Goal: Book appointment/travel/reservation

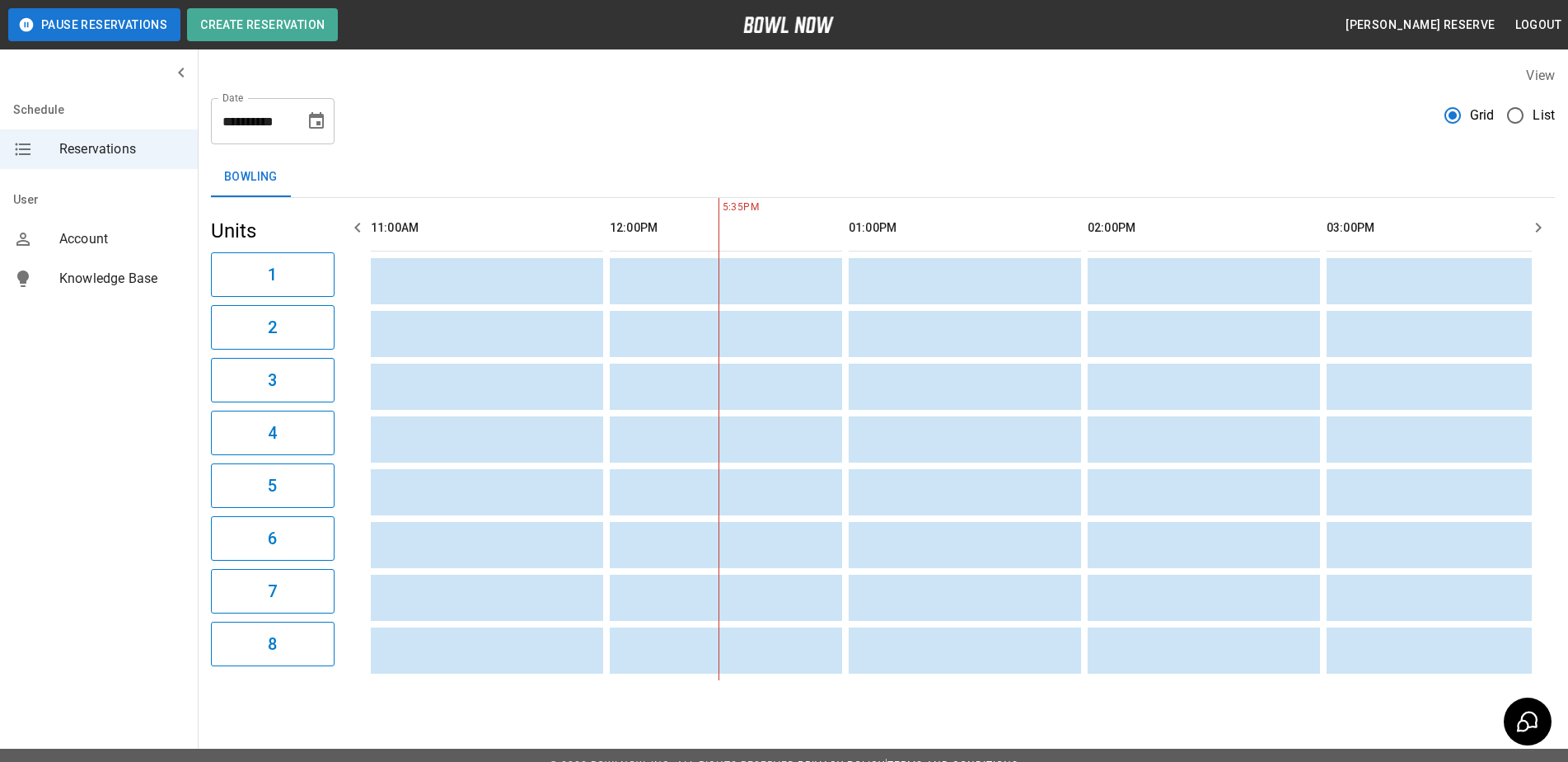
scroll to position [0, 239]
click at [1534, 222] on icon "button" at bounding box center [1538, 228] width 20 height 20
click at [1531, 222] on icon "button" at bounding box center [1538, 228] width 20 height 20
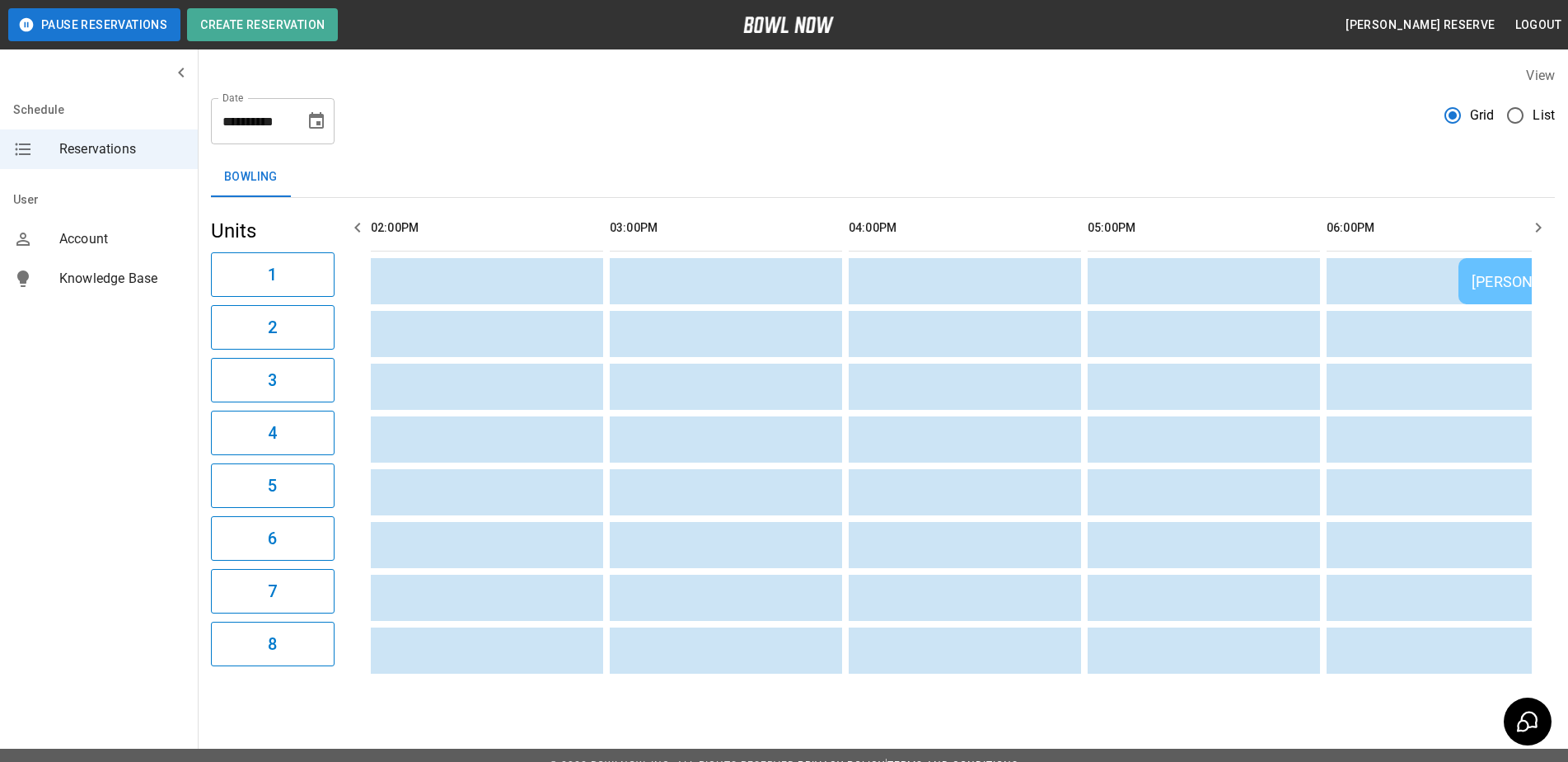
click at [1531, 223] on icon "button" at bounding box center [1538, 228] width 20 height 20
click at [1529, 221] on icon "button" at bounding box center [1538, 228] width 20 height 20
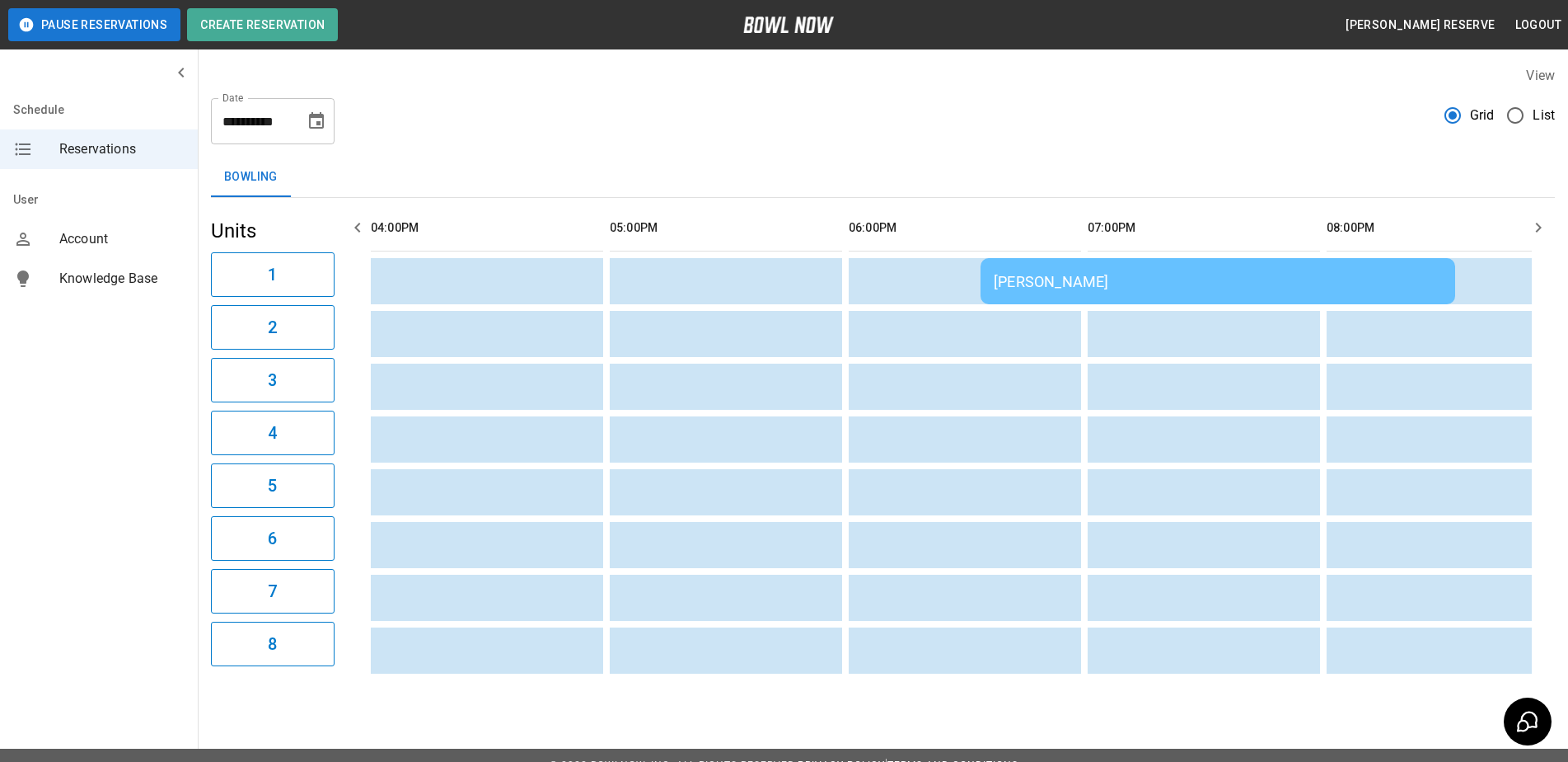
click at [1533, 223] on icon "button" at bounding box center [1538, 228] width 20 height 20
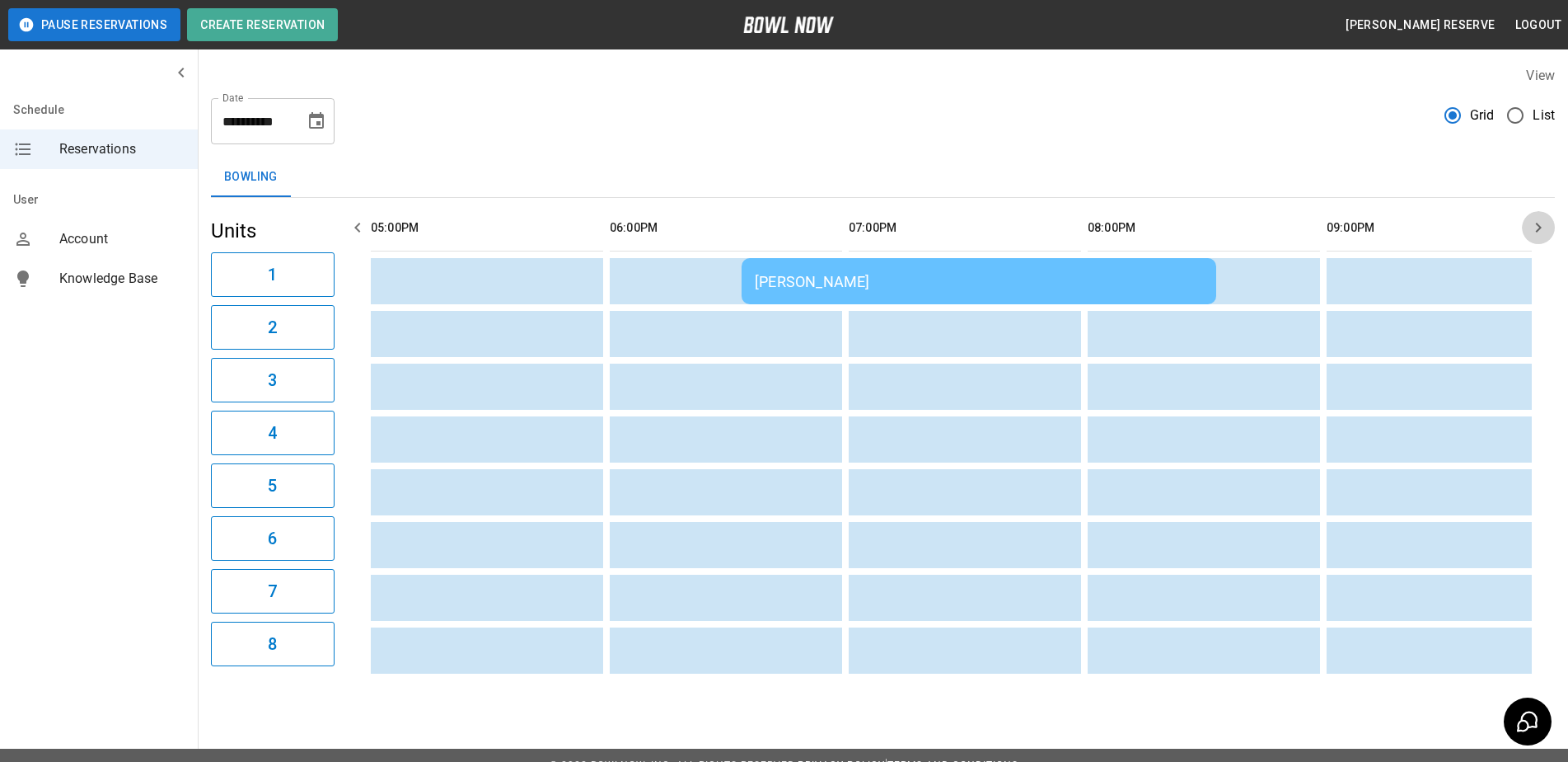
click at [1530, 220] on icon "button" at bounding box center [1538, 228] width 20 height 20
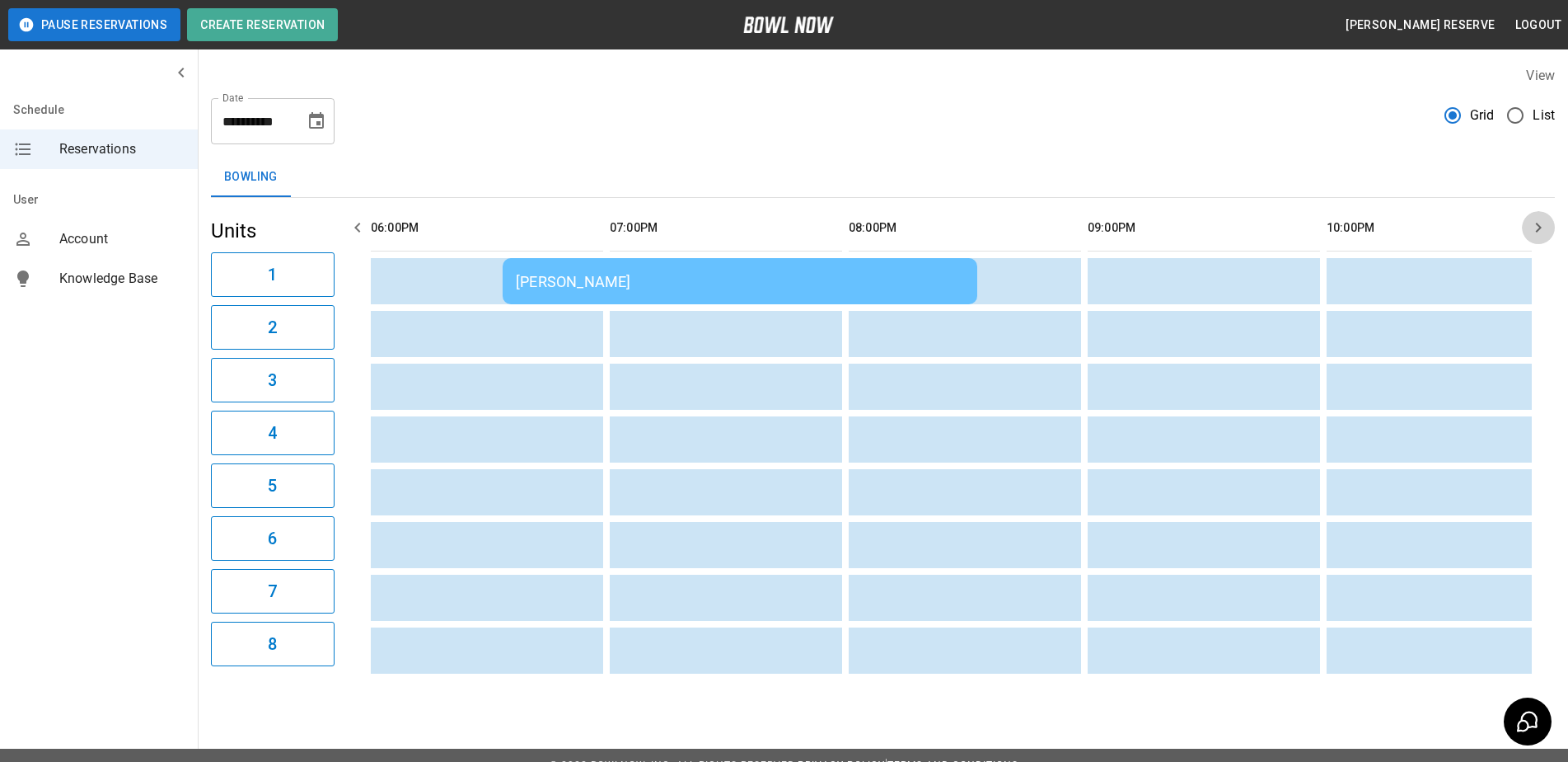
scroll to position [0, 1672]
click at [1529, 214] on button "button" at bounding box center [1538, 227] width 33 height 33
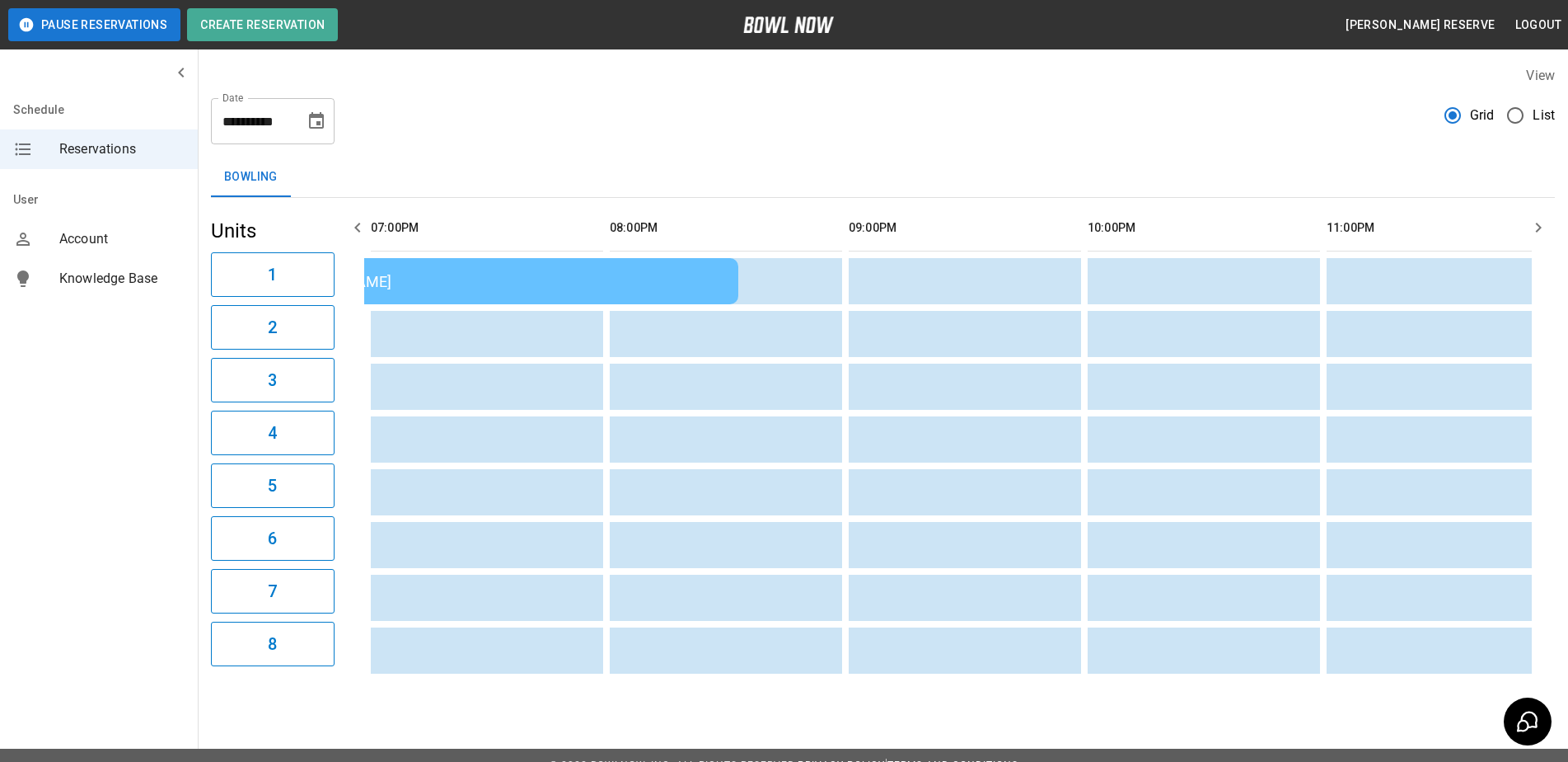
click at [1530, 220] on icon "button" at bounding box center [1538, 228] width 20 height 20
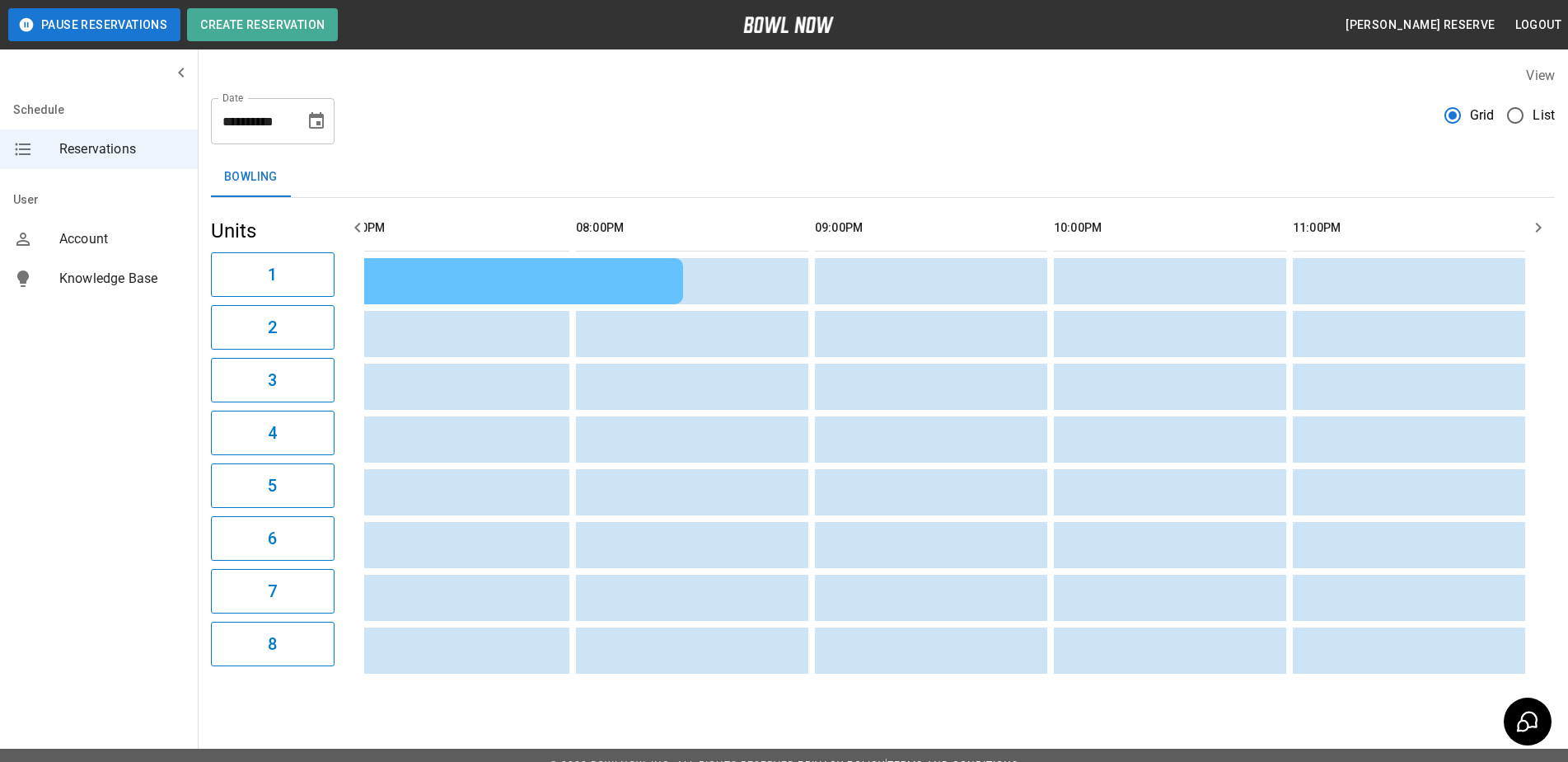
scroll to position [0, 1923]
click at [1530, 220] on icon "button" at bounding box center [1538, 228] width 20 height 20
click at [1531, 220] on icon "button" at bounding box center [1538, 228] width 20 height 20
click at [1529, 221] on icon "button" at bounding box center [1538, 228] width 20 height 20
click at [1527, 223] on button "button" at bounding box center [1538, 227] width 33 height 33
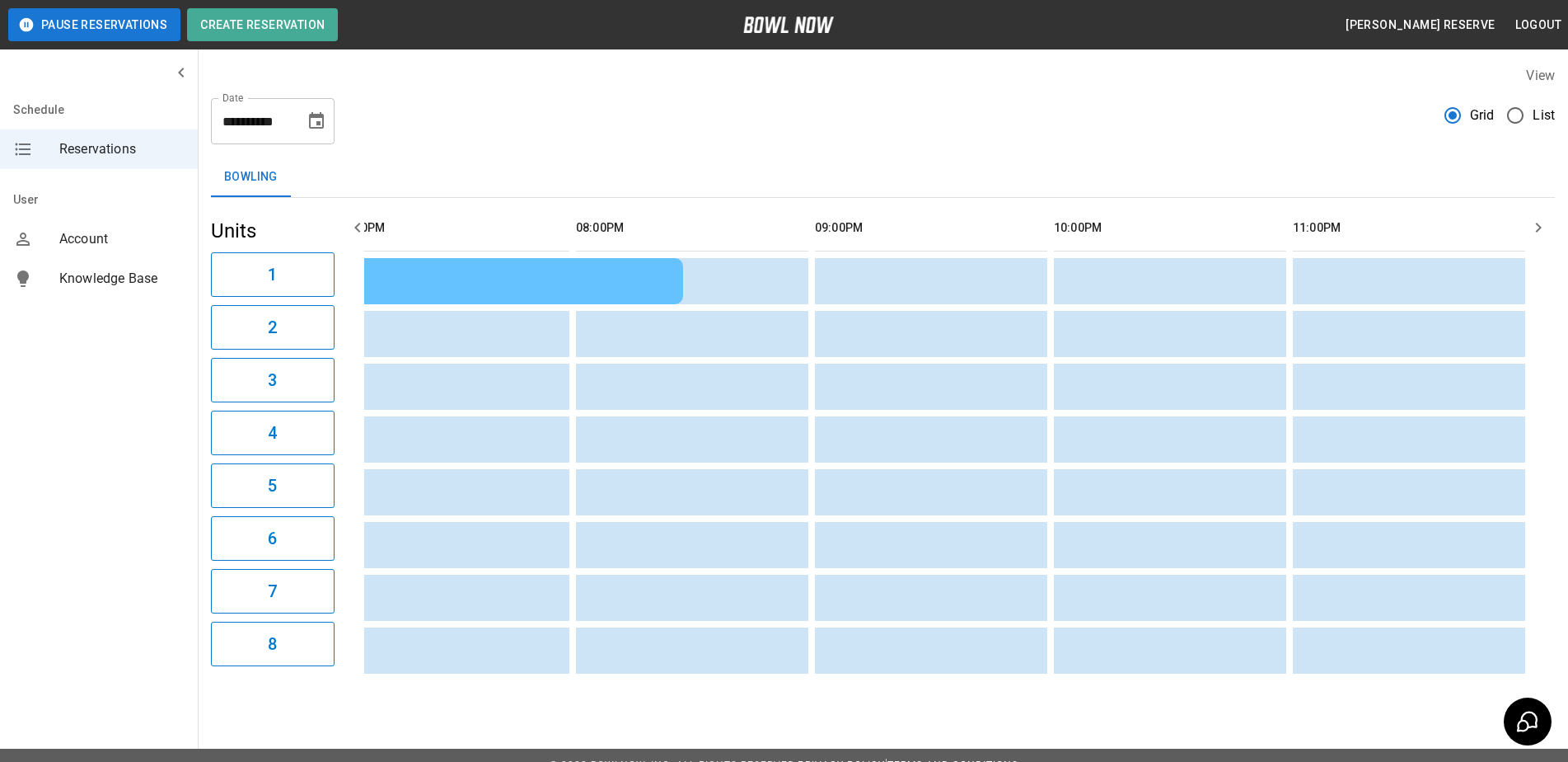
click at [280, 117] on input "**********" at bounding box center [252, 121] width 82 height 46
click at [250, 116] on input "**********" at bounding box center [252, 121] width 82 height 46
click at [254, 116] on input "**********" at bounding box center [252, 121] width 82 height 46
click at [309, 111] on button "Choose date, selected date is Aug 29, 2025" at bounding box center [317, 121] width 33 height 33
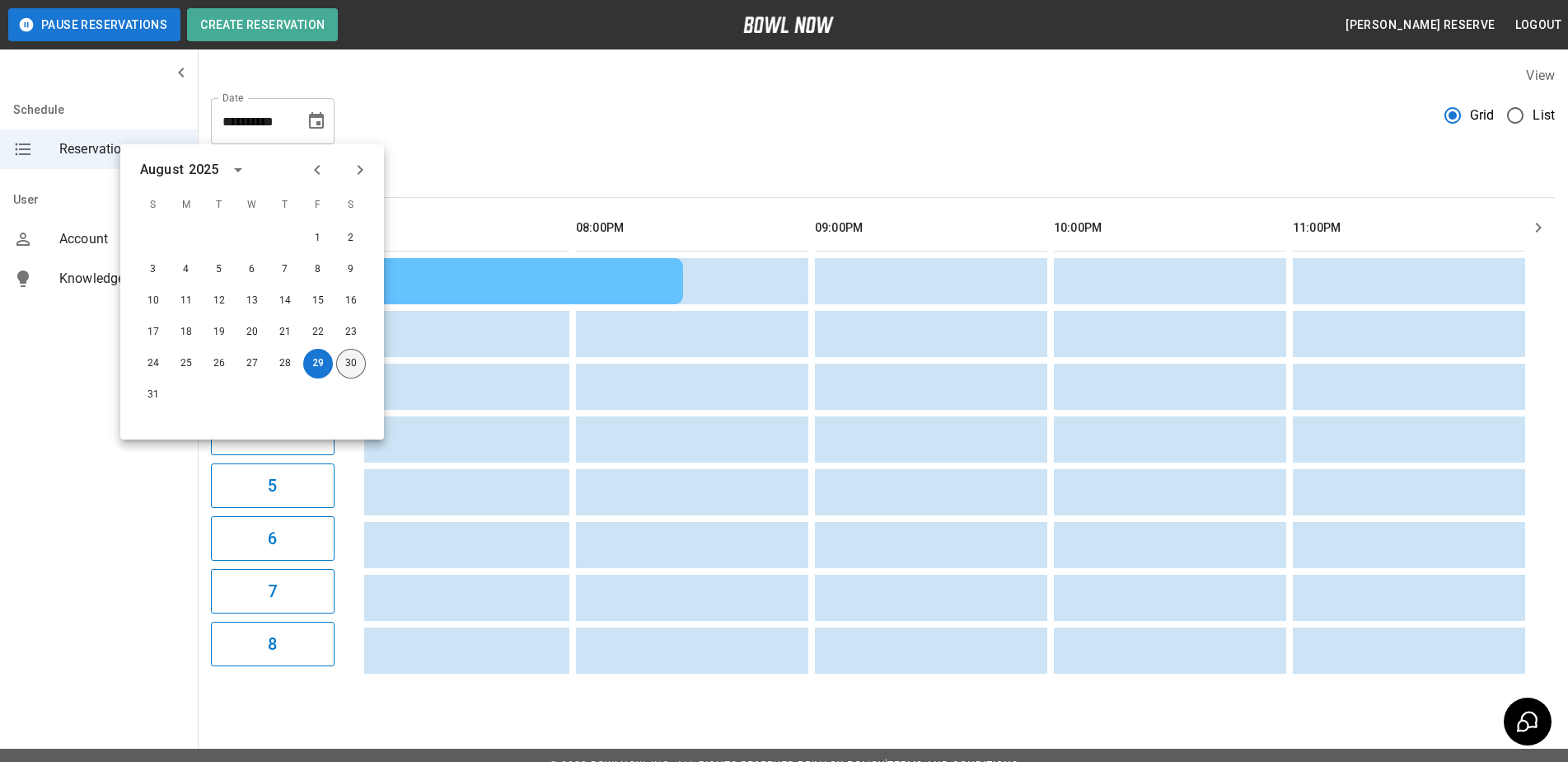
click at [351, 361] on button "30" at bounding box center [351, 364] width 29 height 29
type input "**********"
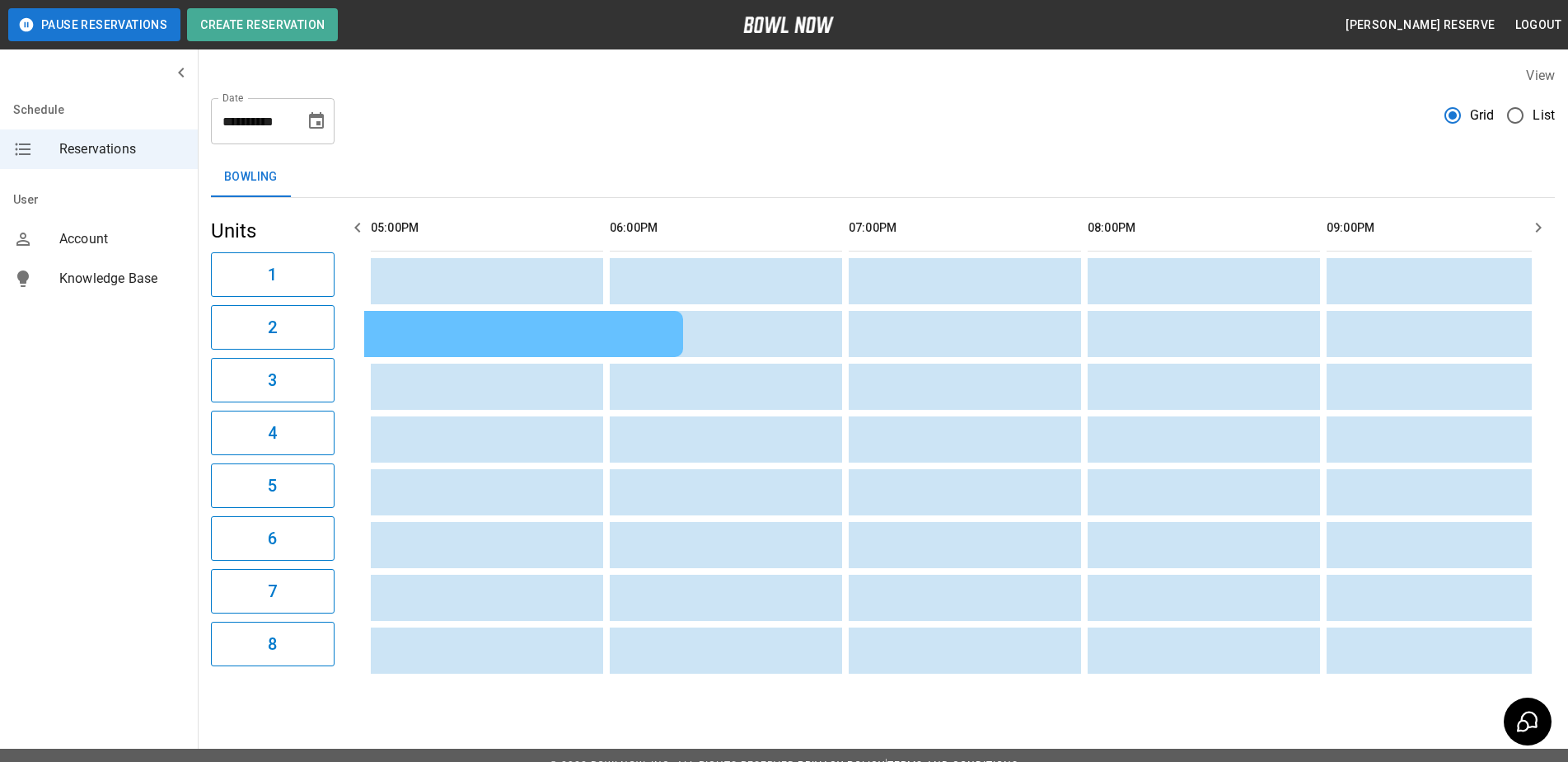
scroll to position [0, 0]
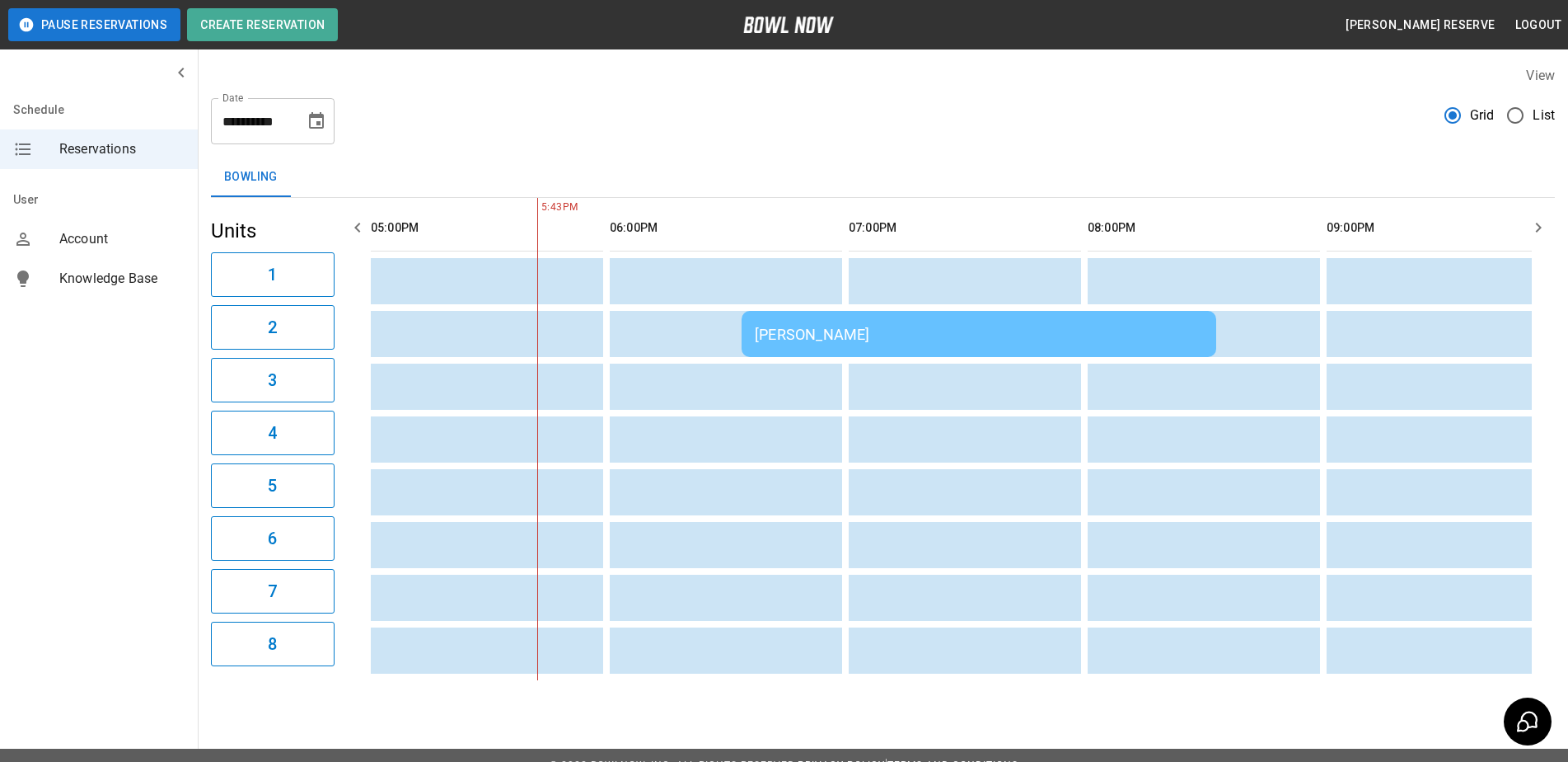
click at [841, 332] on div "[PERSON_NAME]" at bounding box center [979, 333] width 449 height 17
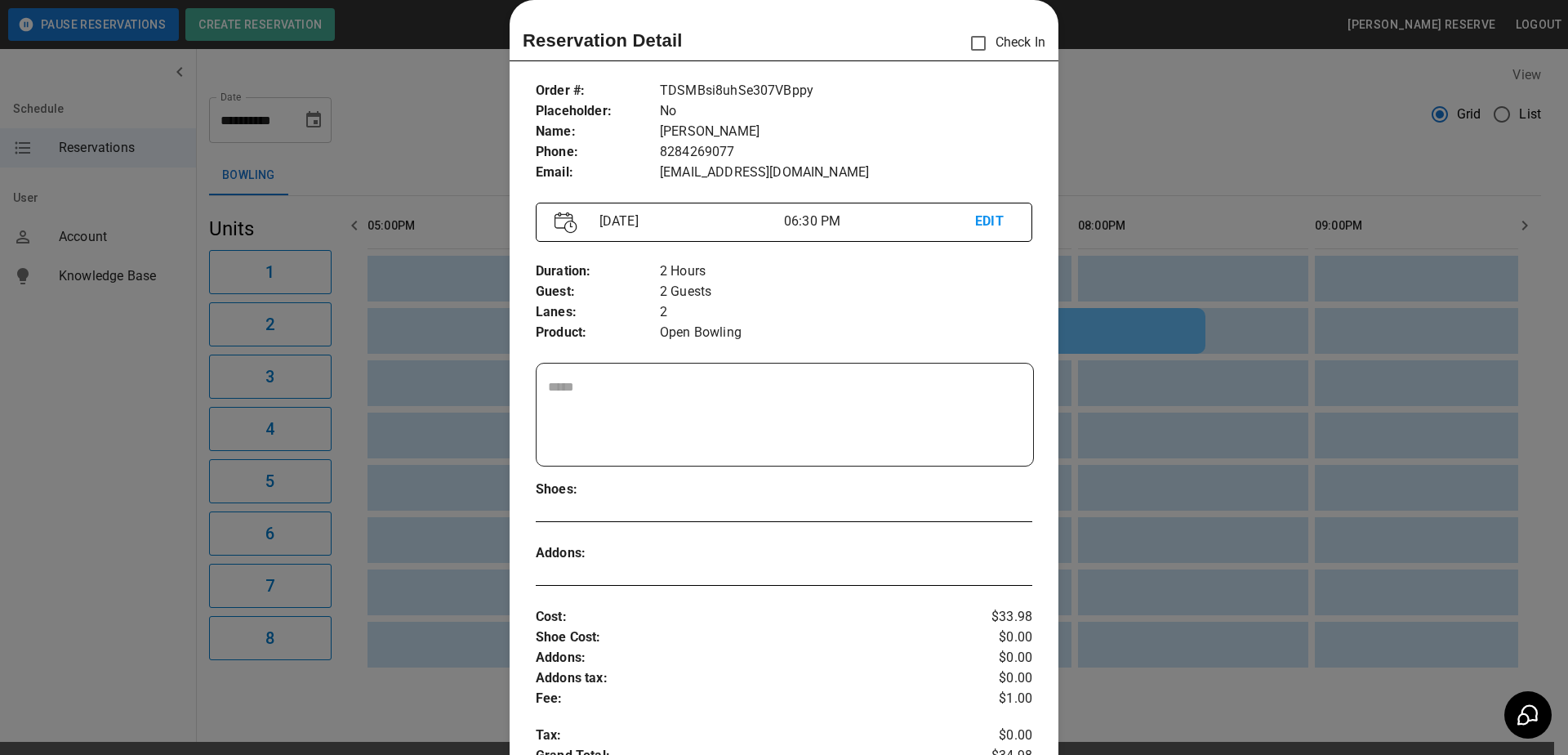
click at [416, 57] on div at bounding box center [784, 378] width 1568 height 755
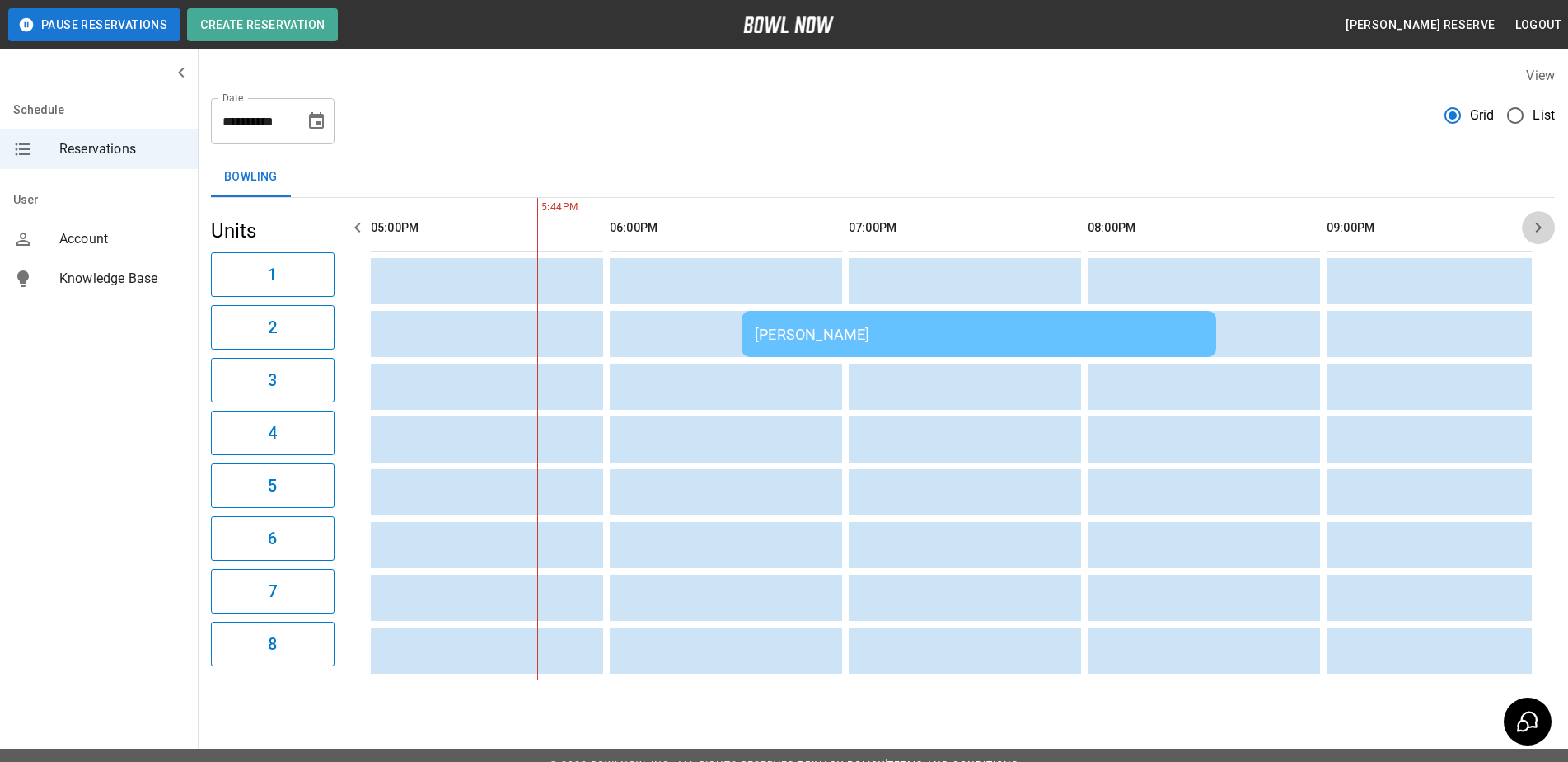
click at [1535, 226] on icon "button" at bounding box center [1538, 228] width 20 height 20
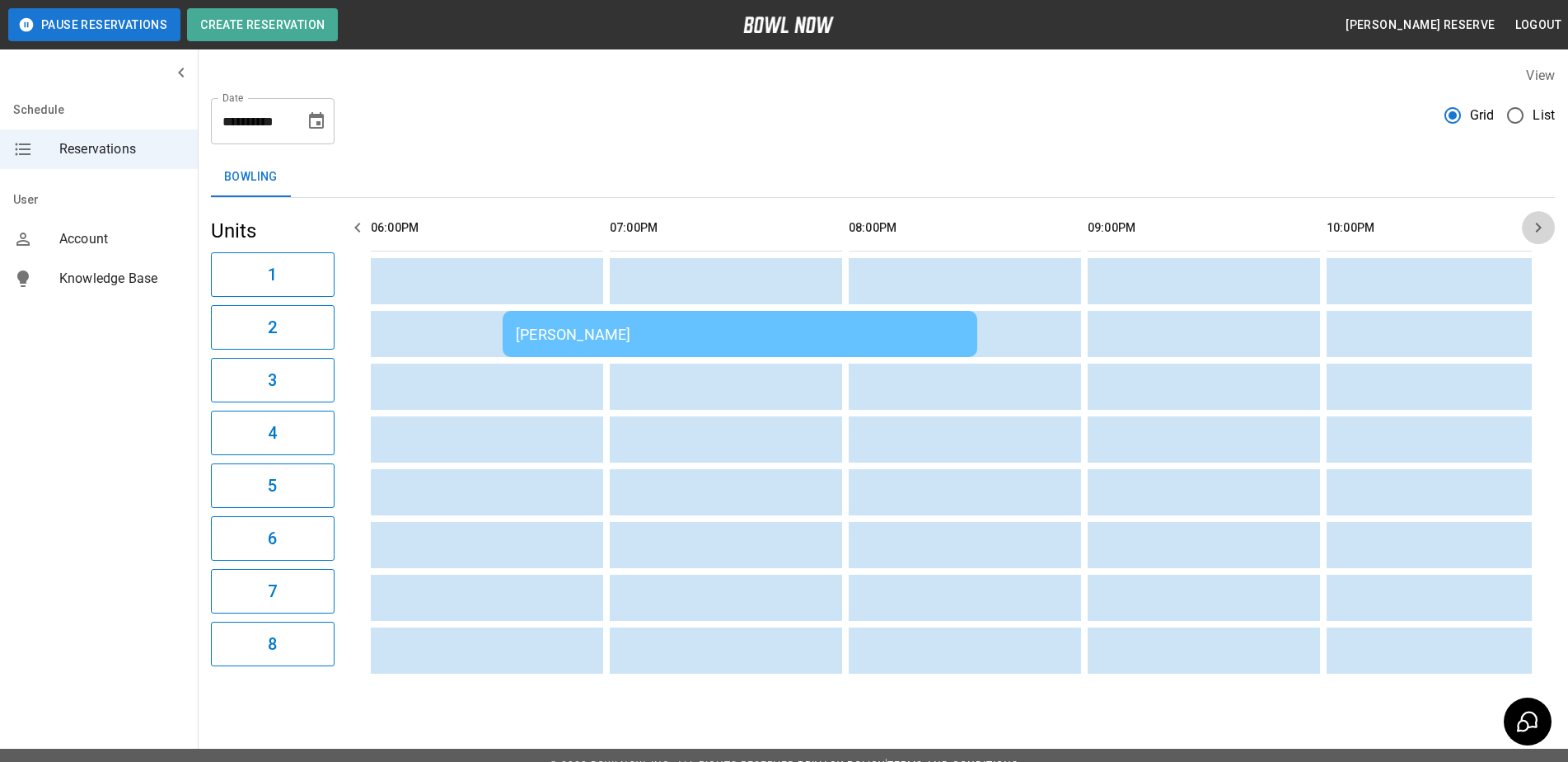
click at [1535, 226] on icon "button" at bounding box center [1538, 228] width 20 height 20
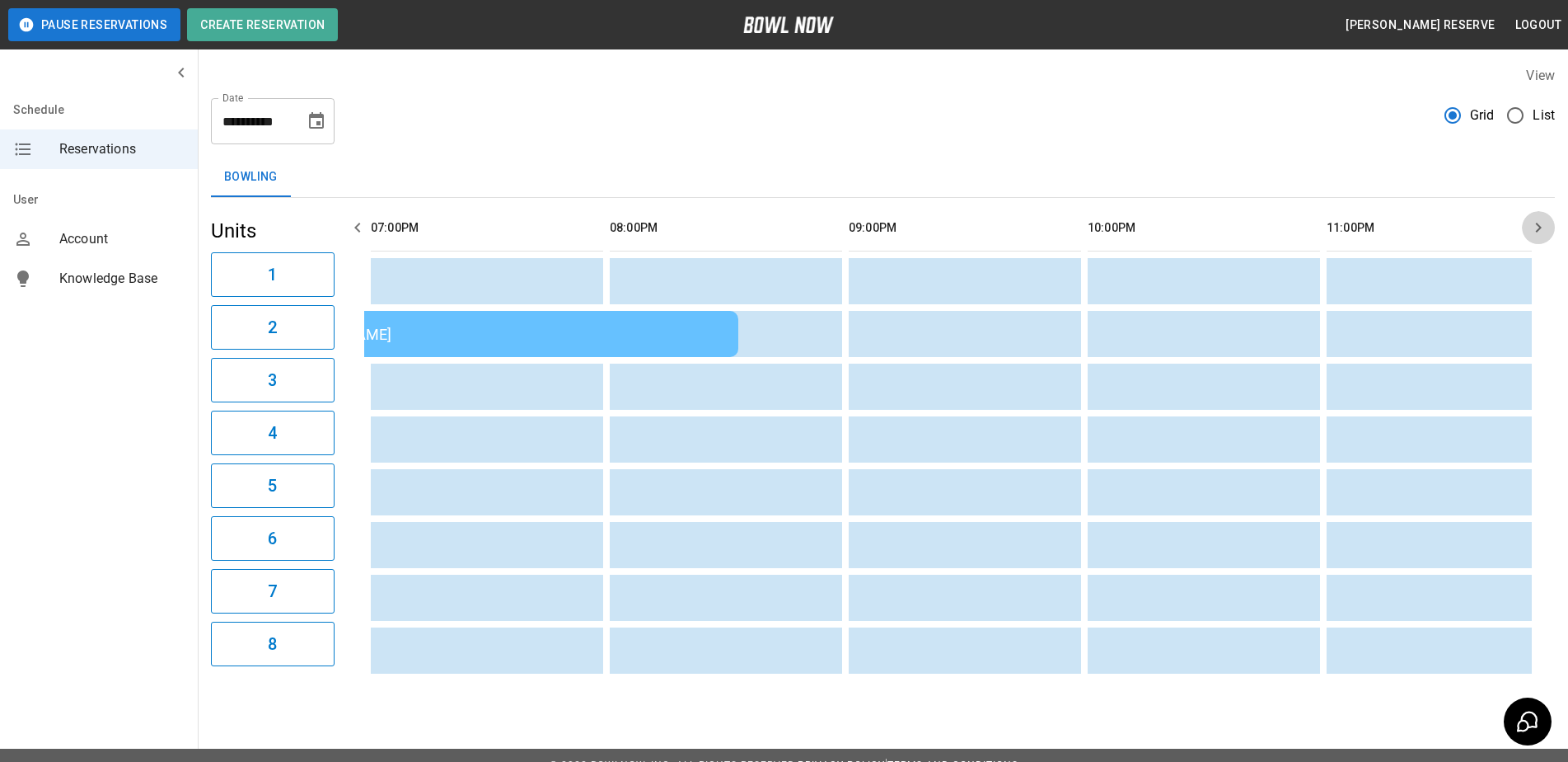
click at [1535, 226] on icon "button" at bounding box center [1538, 228] width 20 height 20
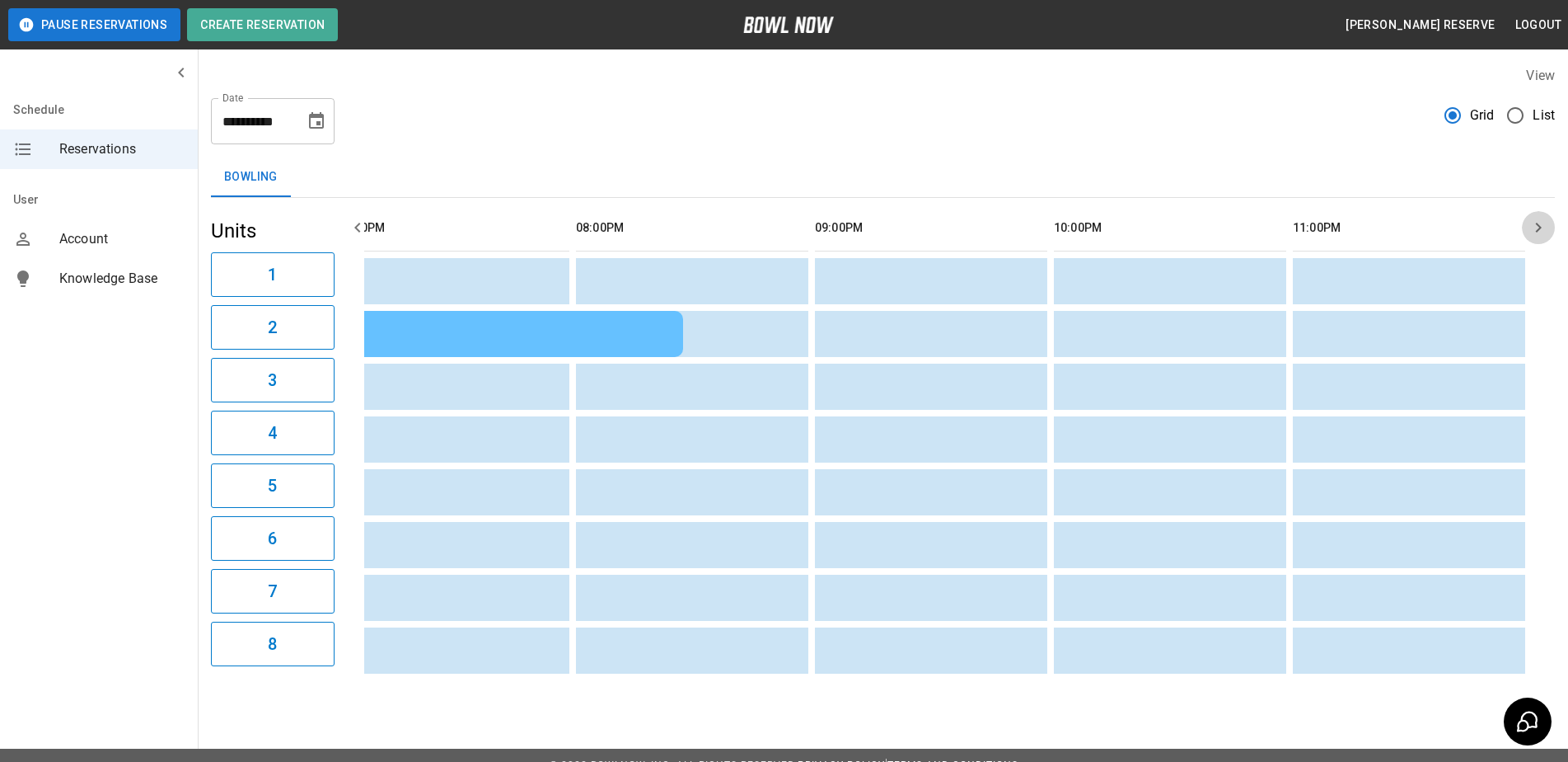
click at [1535, 226] on icon "button" at bounding box center [1538, 228] width 20 height 20
click at [357, 226] on icon "button" at bounding box center [357, 227] width 5 height 10
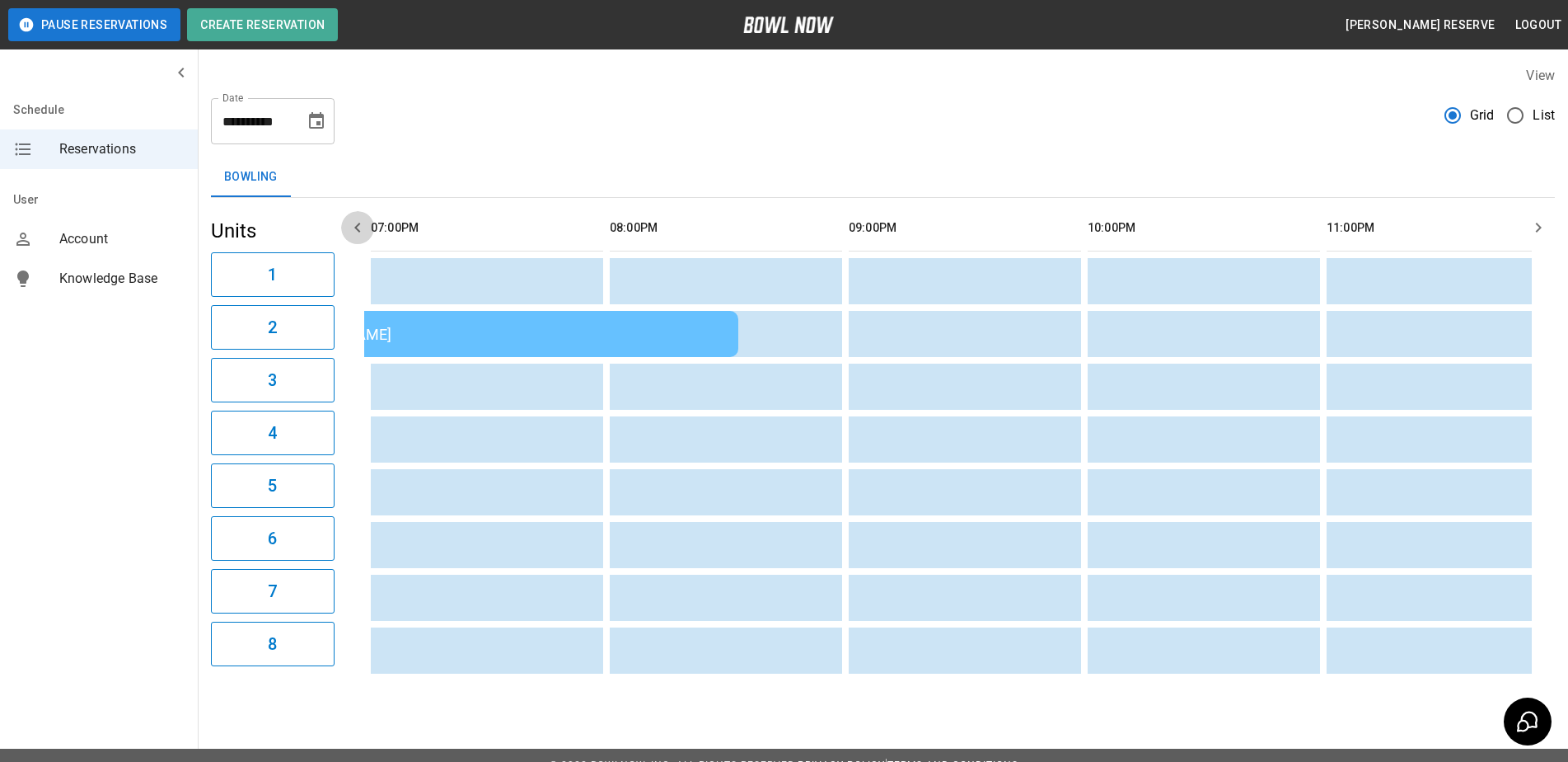
click at [357, 226] on icon "button" at bounding box center [357, 227] width 5 height 10
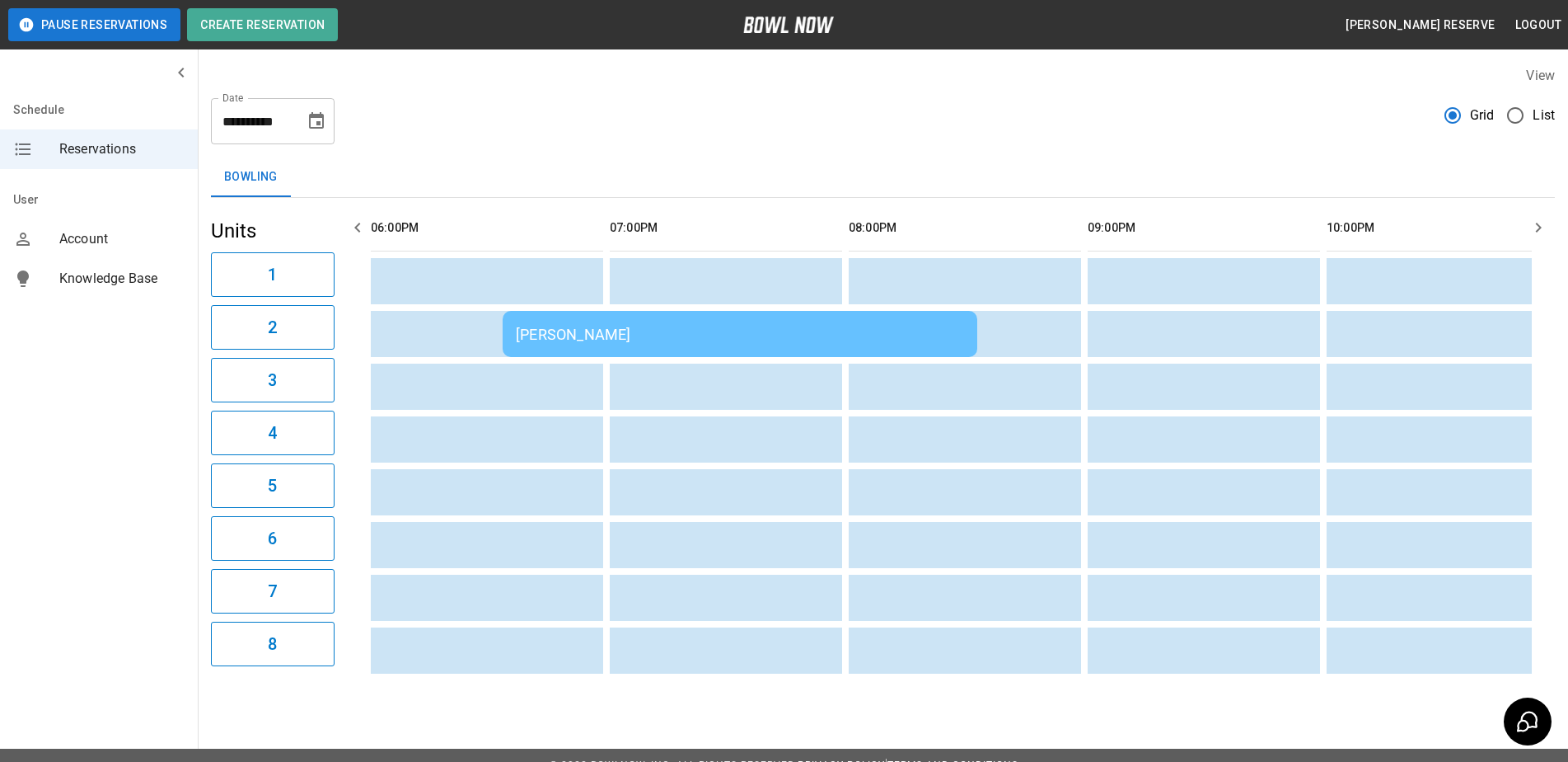
click at [357, 226] on icon "button" at bounding box center [357, 227] width 5 height 10
